Goal: Task Accomplishment & Management: Manage account settings

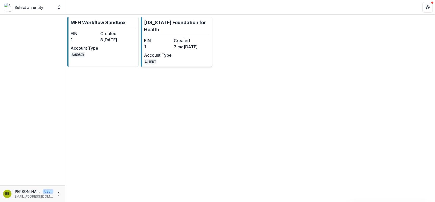
click at [146, 52] on div "EIN 1 Created 7 [DATE]ccount Type CLIENT" at bounding box center [172, 50] width 57 height 27
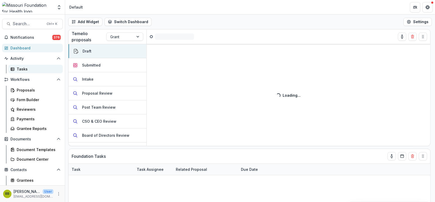
click at [21, 68] on div "Tasks" at bounding box center [38, 68] width 42 height 5
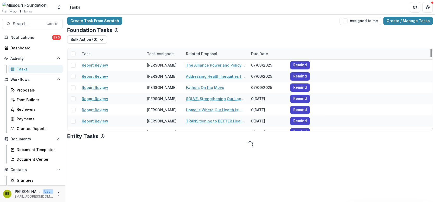
click at [87, 53] on div "Task" at bounding box center [86, 53] width 15 height 5
click at [90, 64] on input at bounding box center [111, 65] width 62 height 8
type input "**********"
click at [114, 45] on div "Bulk Action ( 0 ) Reporting Schedule Tasks" at bounding box center [249, 41] width 365 height 12
click at [72, 53] on span at bounding box center [73, 54] width 5 height 5
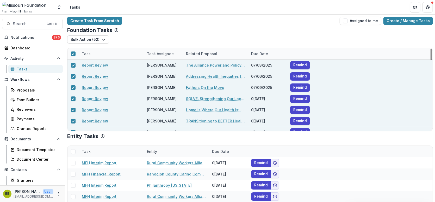
drag, startPoint x: 430, startPoint y: 54, endPoint x: 422, endPoint y: 43, distance: 14.3
click at [430, 49] on div at bounding box center [431, 54] width 2 height 11
click at [73, 53] on icon at bounding box center [73, 54] width 3 height 3
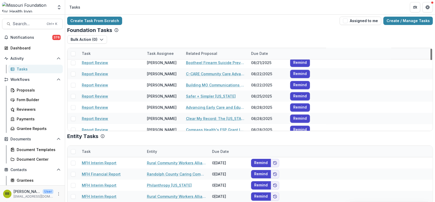
scroll to position [510, 0]
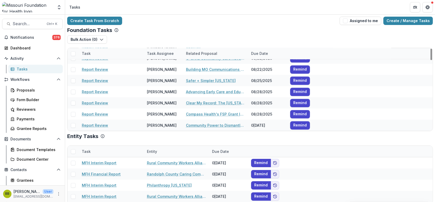
drag, startPoint x: 429, startPoint y: 56, endPoint x: 434, endPoint y: 125, distance: 69.2
click at [432, 60] on div at bounding box center [431, 54] width 2 height 11
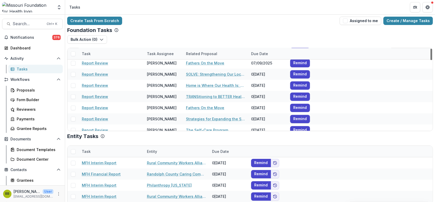
scroll to position [0, 0]
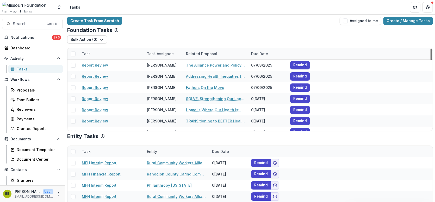
drag, startPoint x: 430, startPoint y: 118, endPoint x: 424, endPoint y: 44, distance: 74.1
click at [430, 49] on div at bounding box center [431, 54] width 2 height 11
